Goal: Find contact information: Find contact information

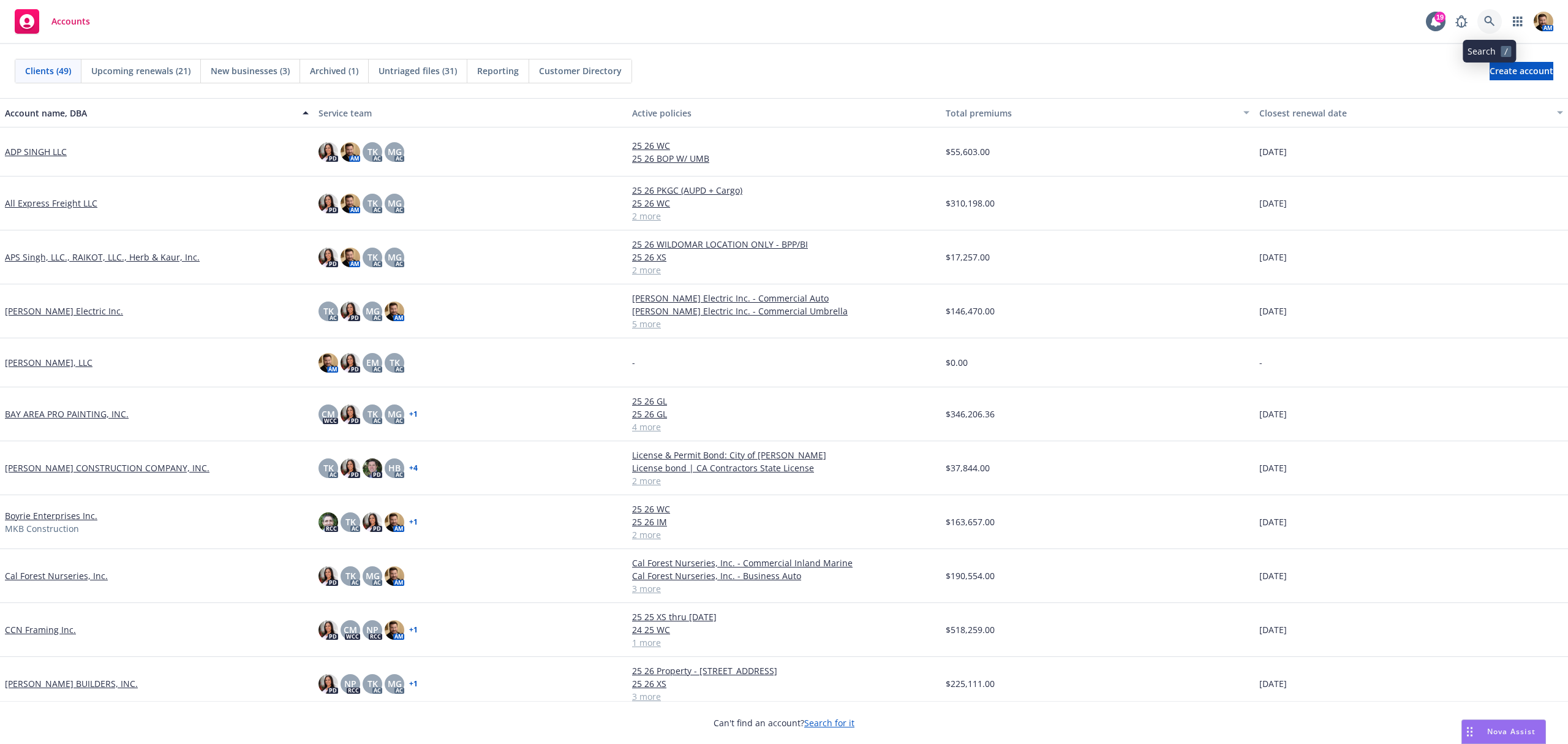
click at [1492, 17] on icon at bounding box center [1489, 21] width 11 height 11
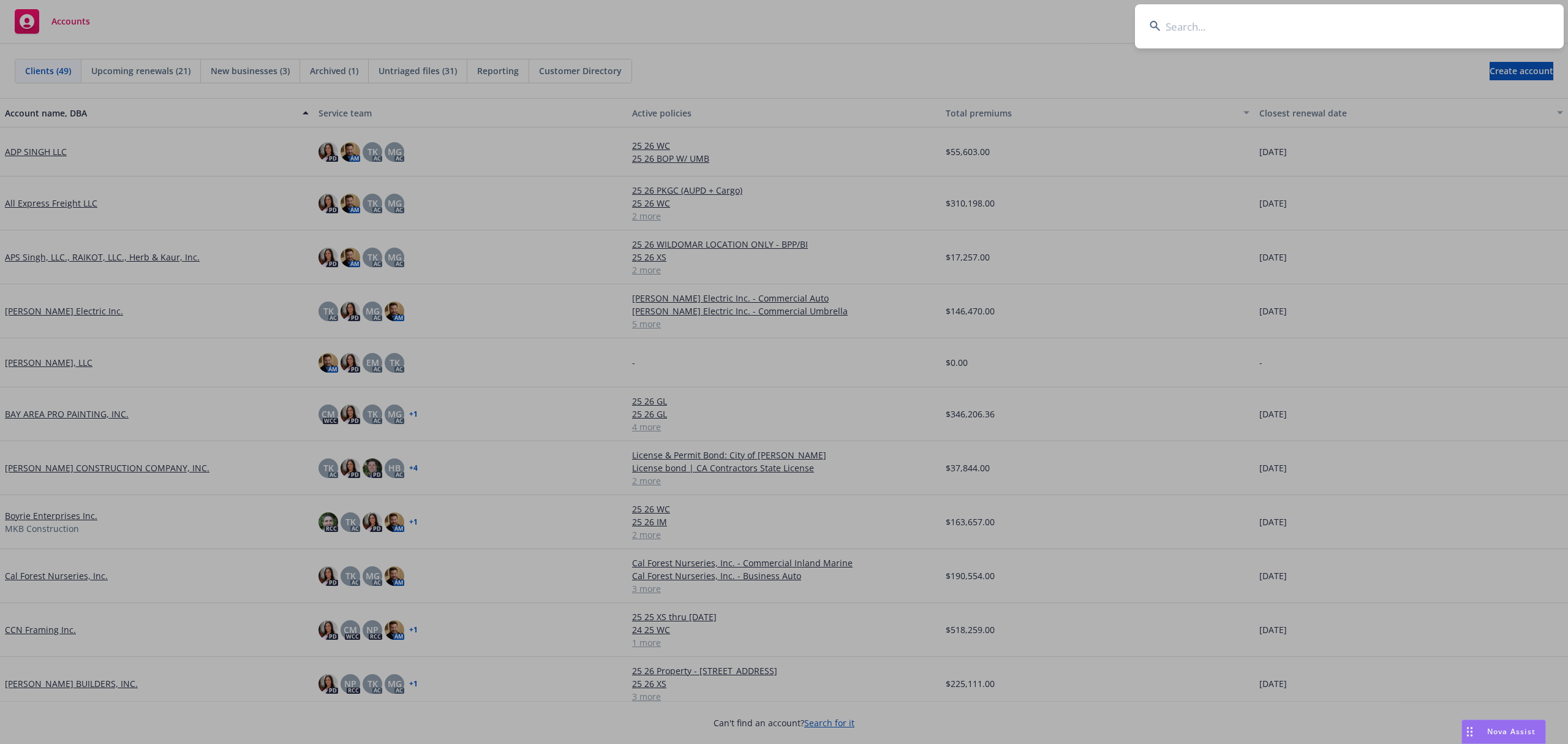
click at [1343, 34] on input at bounding box center [1349, 27] width 428 height 44
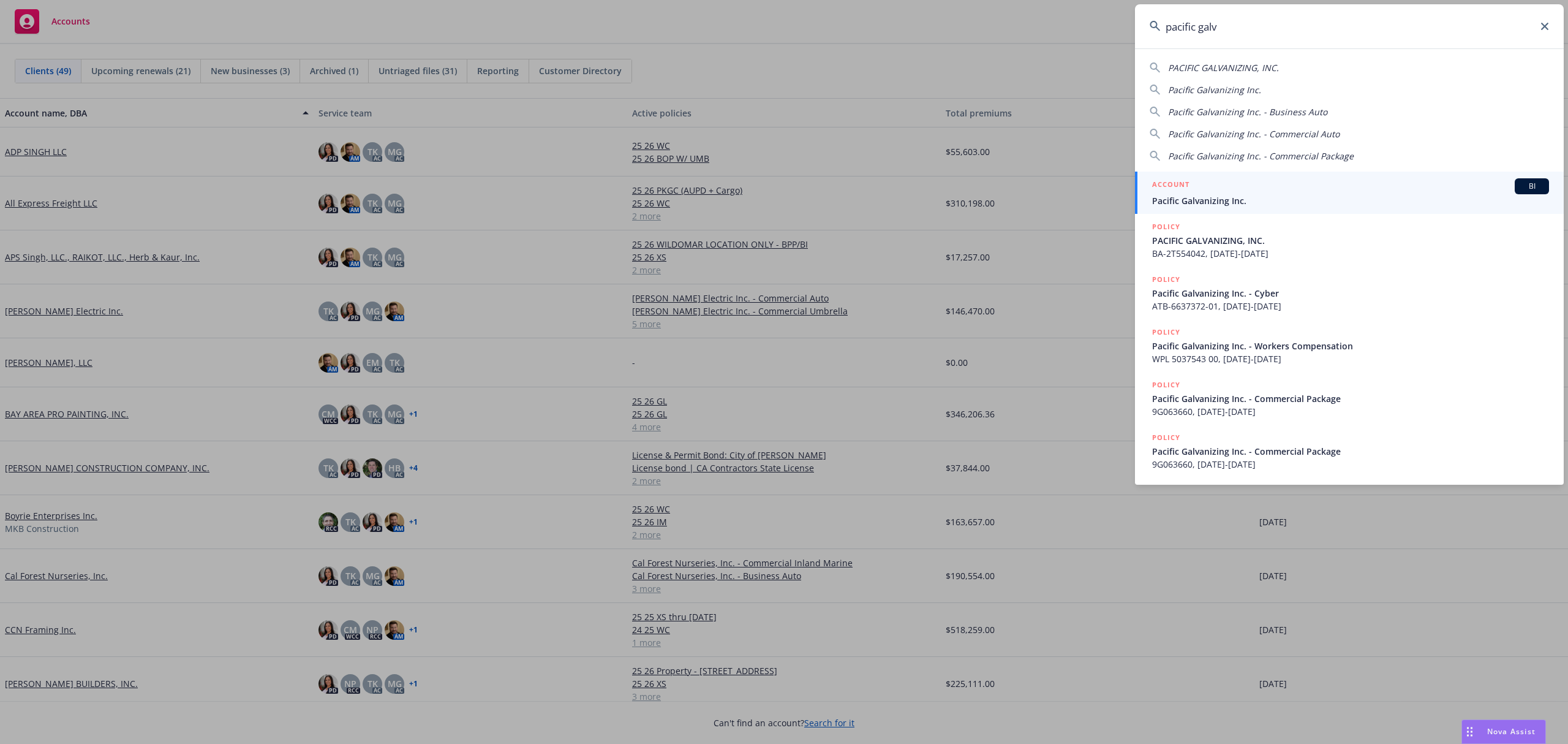
type input "pacific galv"
click at [1187, 199] on span "Pacific Galvanizing Inc." at bounding box center [1350, 201] width 397 height 13
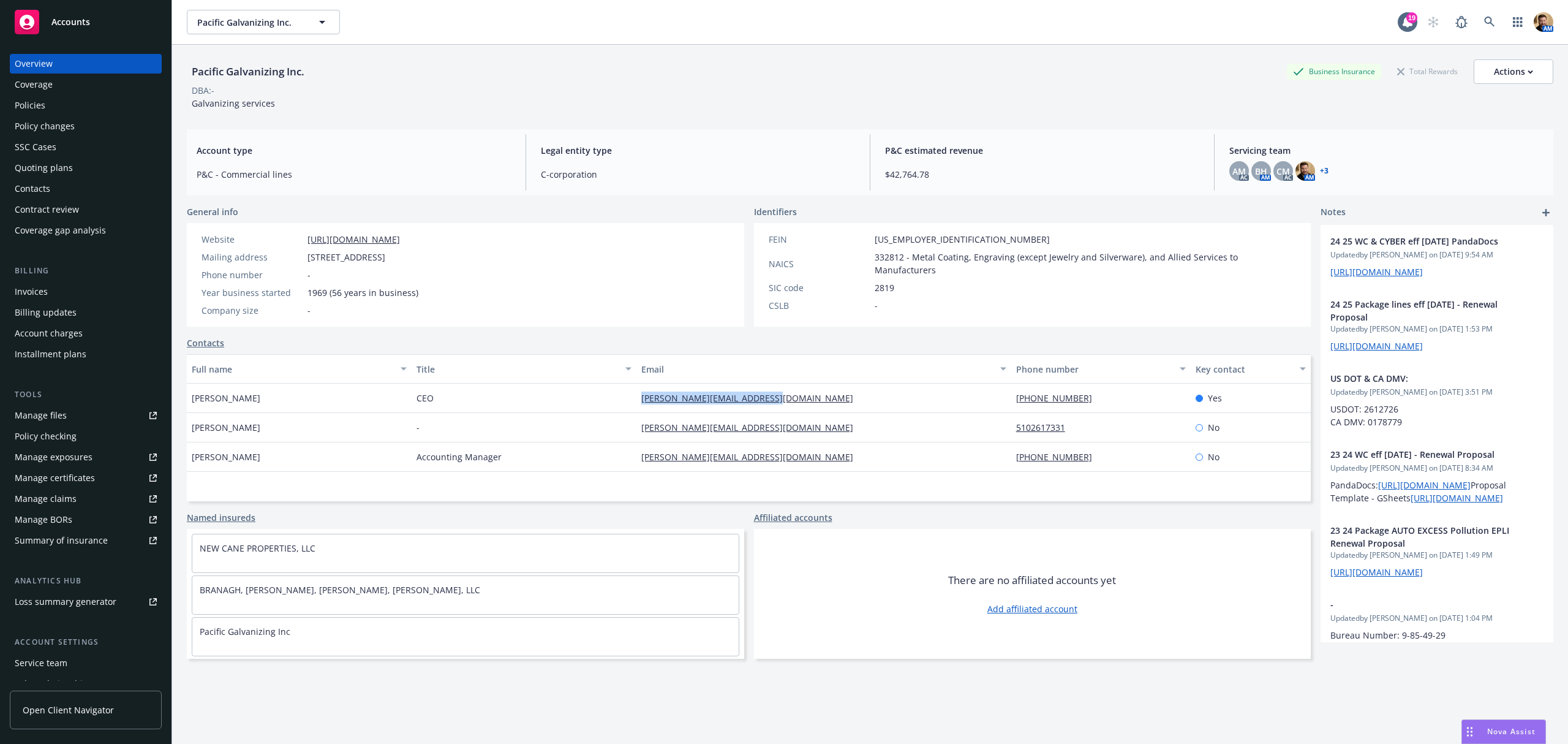
drag, startPoint x: 772, startPoint y: 398, endPoint x: 635, endPoint y: 405, distance: 137.2
click at [636, 405] on div "[PERSON_NAME][EMAIL_ADDRESS][DOMAIN_NAME]" at bounding box center [823, 398] width 375 height 29
copy link "[PERSON_NAME][EMAIL_ADDRESS][DOMAIN_NAME]"
